Goal: Task Accomplishment & Management: Manage account settings

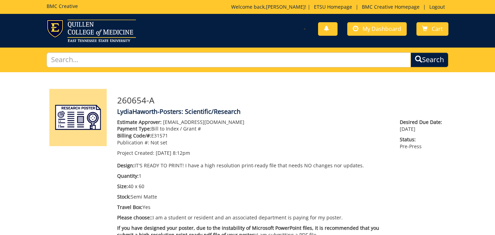
scroll to position [3, 0]
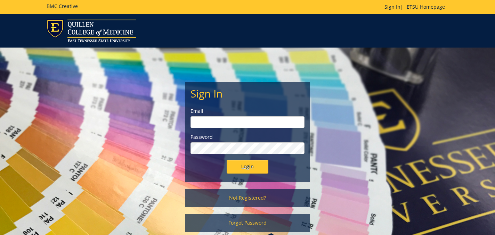
click at [214, 123] on input "email" at bounding box center [248, 123] width 114 height 12
type input "haworthl@etsu.edu"
click at [227, 160] on input "Login" at bounding box center [248, 167] width 42 height 14
